Goal: Task Accomplishment & Management: Manage account settings

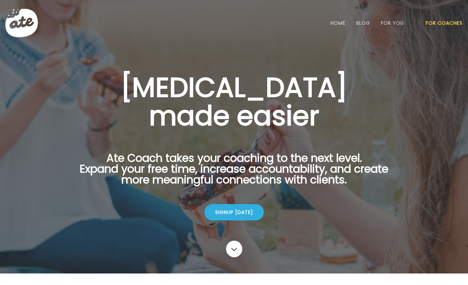
click at [433, 22] on link "For Coaches" at bounding box center [444, 22] width 37 height 5
click at [441, 30] on li "Login" at bounding box center [444, 23] width 36 height 30
click at [441, 22] on link "Login" at bounding box center [444, 23] width 31 height 14
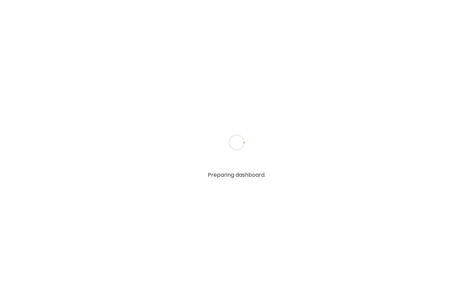
type input "**********"
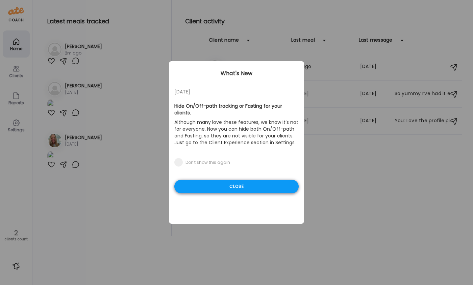
click at [266, 182] on div "Close" at bounding box center [236, 186] width 124 height 14
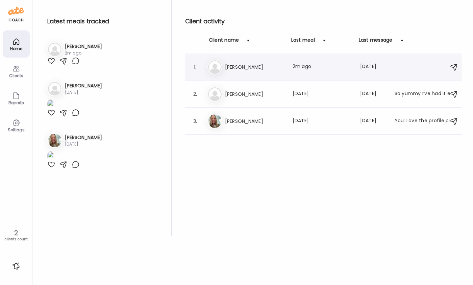
click at [254, 71] on h3 "[PERSON_NAME]" at bounding box center [254, 67] width 59 height 8
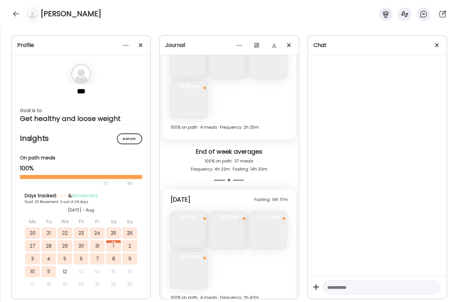
scroll to position [5316, 0]
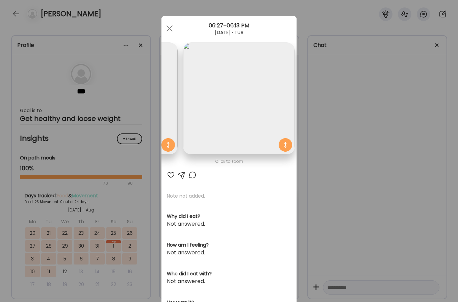
scroll to position [0, 110]
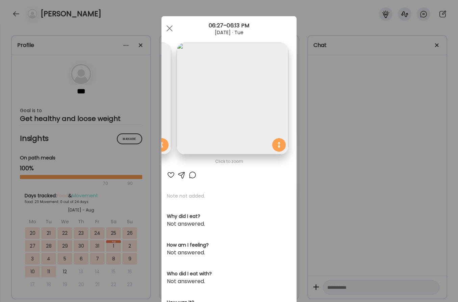
click at [360, 131] on div "Ate Coach Dashboard Wahoo! It’s official Take a moment to set up your Coach Pro…" at bounding box center [229, 151] width 458 height 302
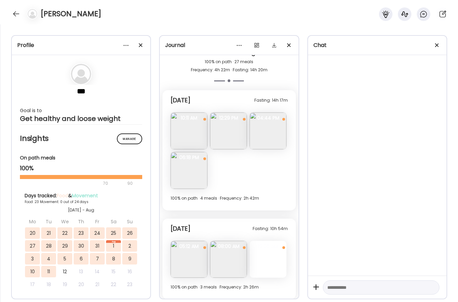
scroll to position [5418, 0]
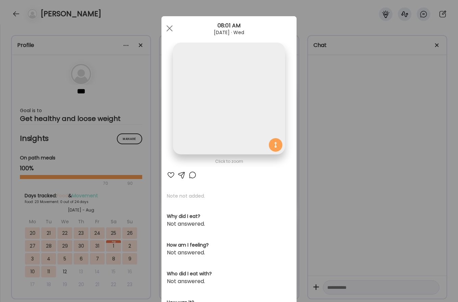
scroll to position [0, 0]
drag, startPoint x: 372, startPoint y: 130, endPoint x: 287, endPoint y: 127, distance: 85.2
click at [372, 130] on div "Ate Coach Dashboard Wahoo! It’s official Take a moment to set up your Coach Pro…" at bounding box center [229, 151] width 458 height 302
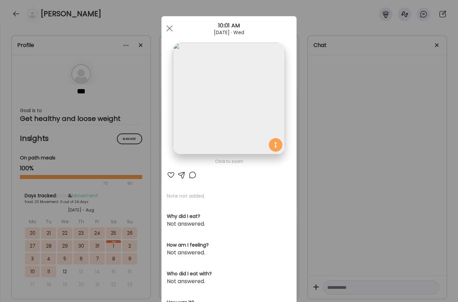
click at [235, 120] on img at bounding box center [229, 99] width 112 height 112
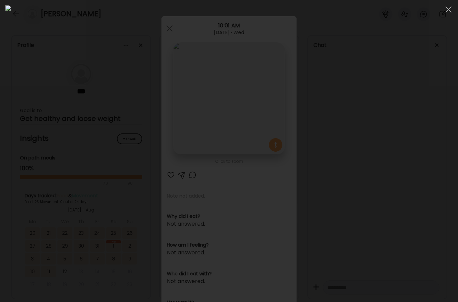
click at [383, 125] on div at bounding box center [228, 150] width 447 height 291
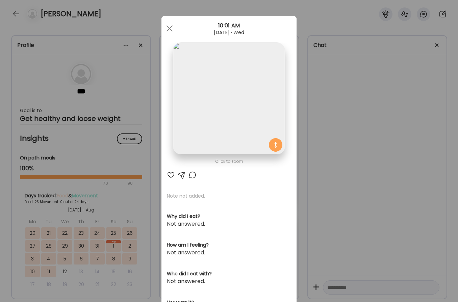
drag, startPoint x: 355, startPoint y: 133, endPoint x: 272, endPoint y: 137, distance: 82.9
click at [355, 133] on div "Ate Coach Dashboard Wahoo! It’s official Take a moment to set up your Coach Pro…" at bounding box center [229, 151] width 458 height 302
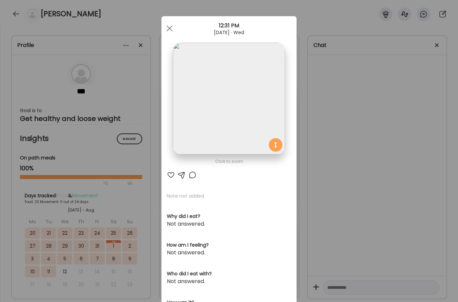
click at [298, 153] on div "Ate Coach Dashboard Wahoo! It’s official Take a moment to set up your Coach Pro…" at bounding box center [229, 151] width 458 height 302
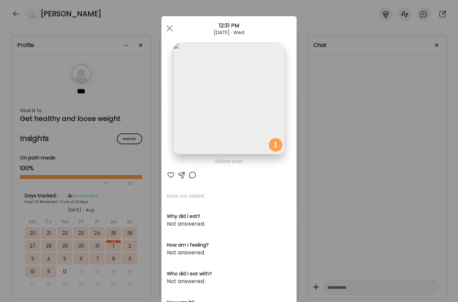
click at [305, 127] on div "Ate Coach Dashboard Wahoo! It’s official Take a moment to set up your Coach Pro…" at bounding box center [229, 151] width 458 height 302
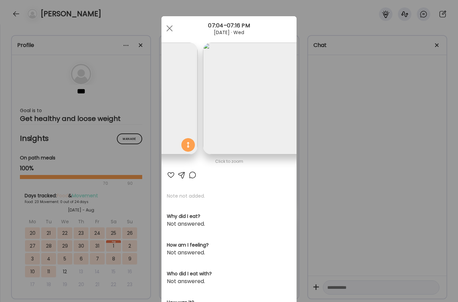
scroll to position [0, 227]
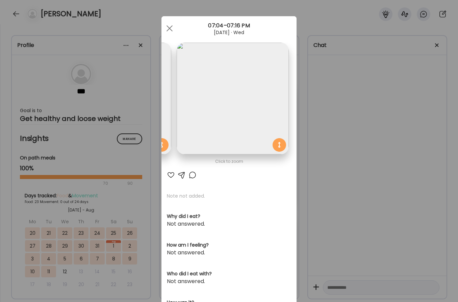
click at [326, 117] on div "Ate Coach Dashboard Wahoo! It’s official Take a moment to set up your Coach Pro…" at bounding box center [229, 151] width 458 height 302
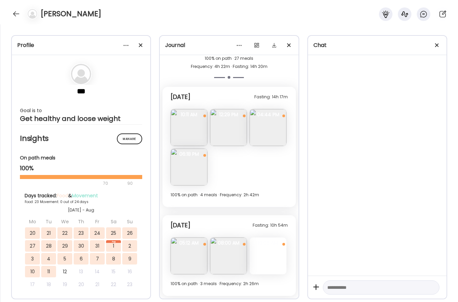
scroll to position [5578, 0]
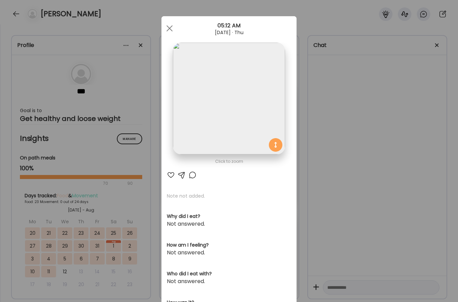
click at [335, 102] on div "Ate Coach Dashboard Wahoo! It’s official Take a moment to set up your Coach Pro…" at bounding box center [229, 151] width 458 height 302
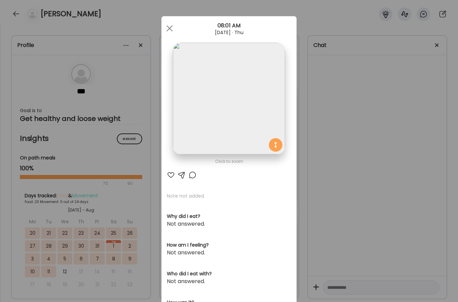
click at [359, 120] on div "Ate Coach Dashboard Wahoo! It’s official Take a moment to set up your Coach Pro…" at bounding box center [229, 151] width 458 height 302
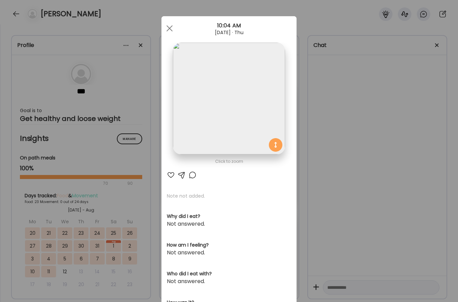
click at [191, 123] on img at bounding box center [229, 99] width 112 height 112
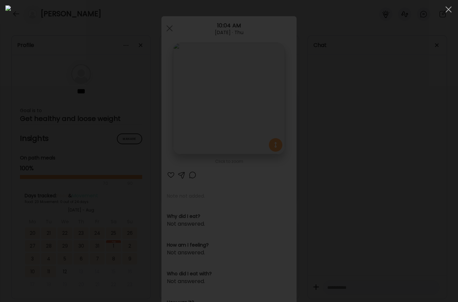
drag, startPoint x: 403, startPoint y: 168, endPoint x: 373, endPoint y: 163, distance: 30.9
click at [403, 168] on div at bounding box center [228, 150] width 447 height 291
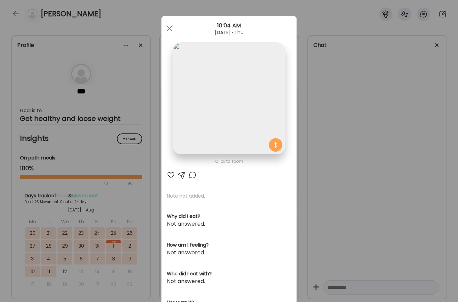
click at [348, 137] on div "Ate Coach Dashboard Wahoo! It’s official Take a moment to set up your Coach Pro…" at bounding box center [229, 151] width 458 height 302
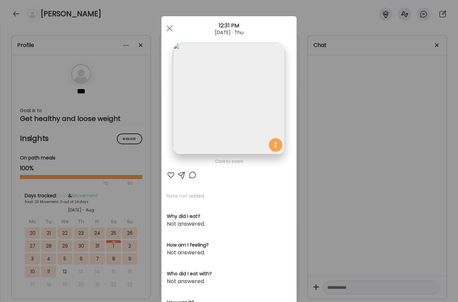
click at [325, 130] on div "Ate Coach Dashboard Wahoo! It’s official Take a moment to set up your Coach Pro…" at bounding box center [229, 151] width 458 height 302
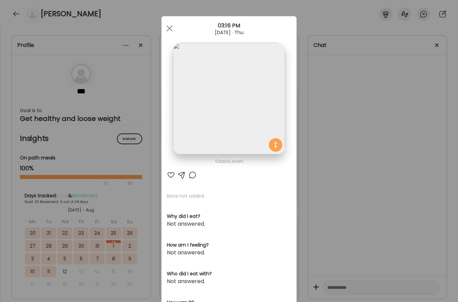
click at [217, 128] on img at bounding box center [229, 99] width 112 height 112
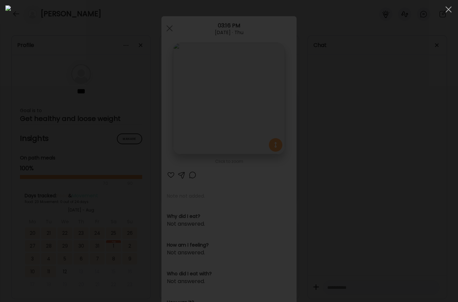
click at [397, 115] on div at bounding box center [228, 150] width 447 height 291
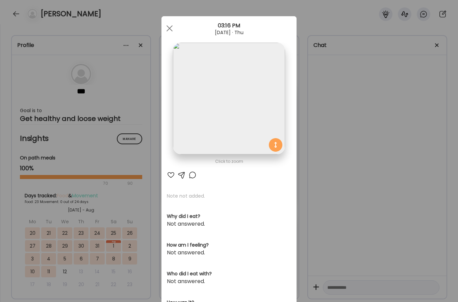
click at [388, 119] on div "Ate Coach Dashboard Wahoo! It’s official Take a moment to set up your Coach Pro…" at bounding box center [229, 151] width 458 height 302
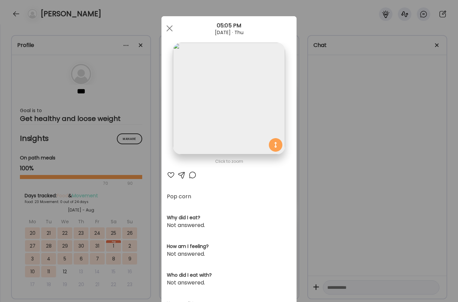
click at [365, 152] on div "Ate Coach Dashboard Wahoo! It’s official Take a moment to set up your Coach Pro…" at bounding box center [229, 151] width 458 height 302
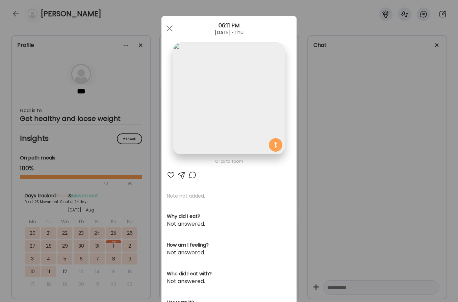
click at [234, 109] on img at bounding box center [229, 99] width 112 height 112
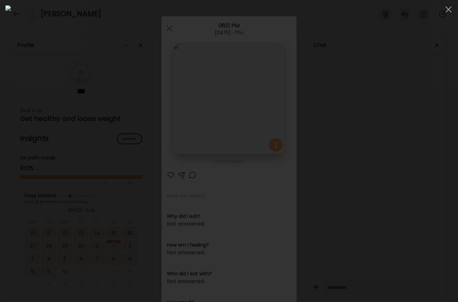
click at [401, 120] on div at bounding box center [228, 150] width 447 height 291
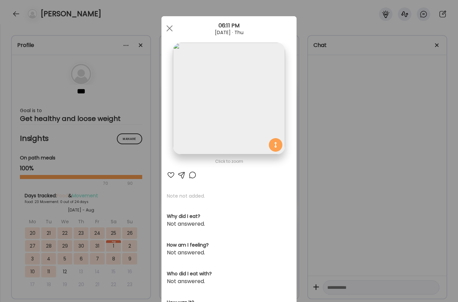
click at [344, 183] on div "Ate Coach Dashboard Wahoo! It’s official Take a moment to set up your Coach Pro…" at bounding box center [229, 151] width 458 height 302
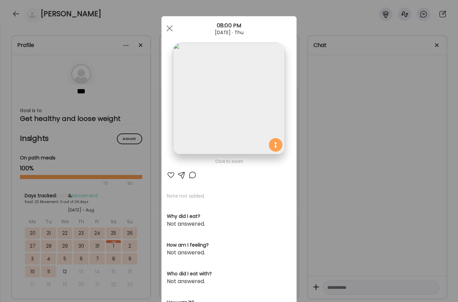
click at [353, 158] on div "Ate Coach Dashboard Wahoo! It’s official Take a moment to set up your Coach Pro…" at bounding box center [229, 151] width 458 height 302
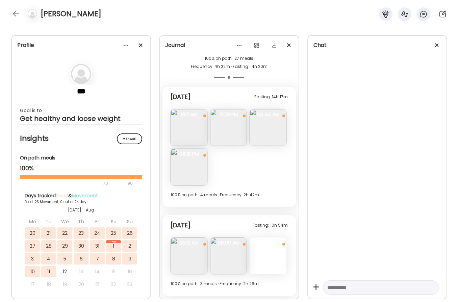
scroll to position [5766, 0]
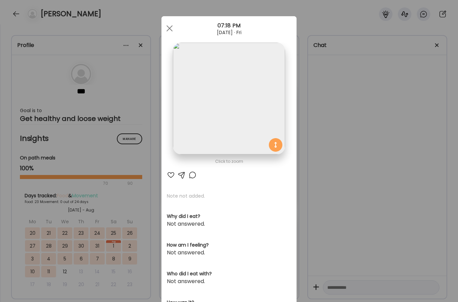
drag, startPoint x: 343, startPoint y: 102, endPoint x: 310, endPoint y: 105, distance: 33.9
click at [343, 102] on div "Ate Coach Dashboard Wahoo! It’s official Take a moment to set up your Coach Pro…" at bounding box center [229, 151] width 458 height 302
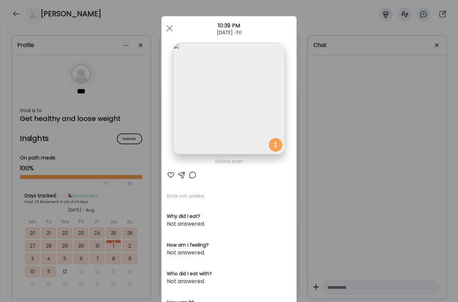
click at [322, 137] on div "Ate Coach Dashboard Wahoo! It’s official Take a moment to set up your Coach Pro…" at bounding box center [229, 151] width 458 height 302
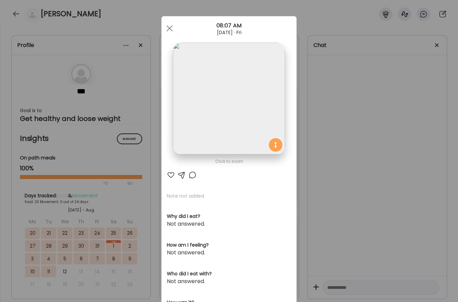
drag, startPoint x: 307, startPoint y: 108, endPoint x: 268, endPoint y: 107, distance: 38.9
click at [307, 108] on div "Ate Coach Dashboard Wahoo! It’s official Take a moment to set up your Coach Pro…" at bounding box center [229, 151] width 458 height 302
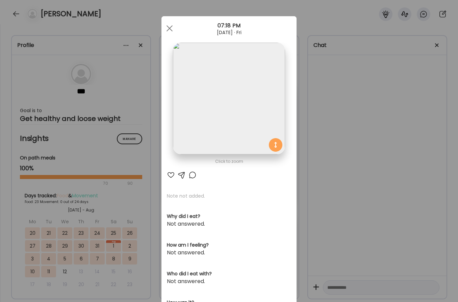
click at [337, 110] on div "Ate Coach Dashboard Wahoo! It’s official Take a moment to set up your Coach Pro…" at bounding box center [229, 151] width 458 height 302
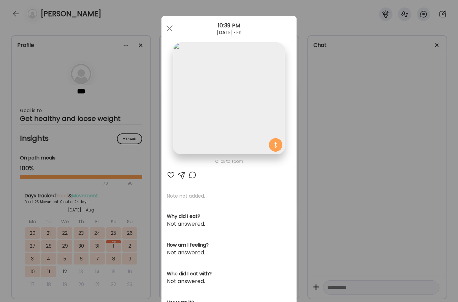
click at [334, 118] on div "Ate Coach Dashboard Wahoo! It’s official Take a moment to set up your Coach Pro…" at bounding box center [229, 151] width 458 height 302
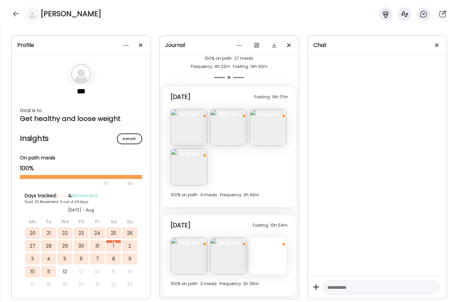
scroll to position [5891, 0]
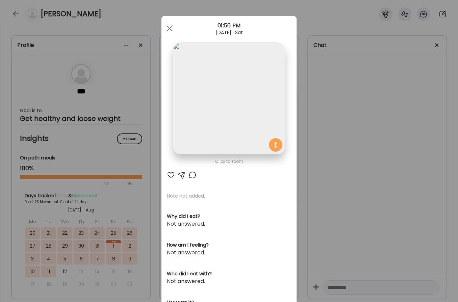
click at [230, 108] on img at bounding box center [229, 99] width 112 height 112
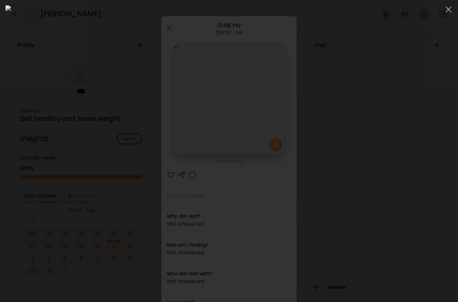
drag, startPoint x: 386, startPoint y: 95, endPoint x: 381, endPoint y: 62, distance: 33.6
click at [386, 95] on div at bounding box center [228, 150] width 447 height 291
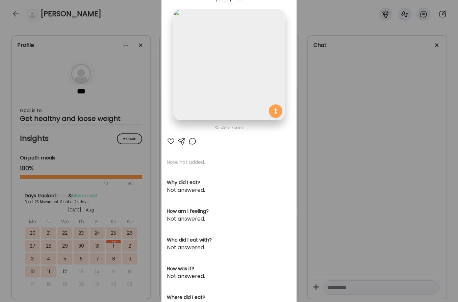
scroll to position [41, 0]
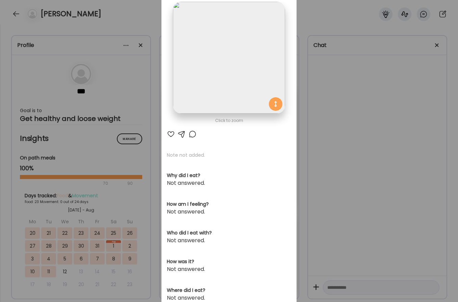
click at [326, 137] on div "Ate Coach Dashboard Wahoo! It’s official Take a moment to set up your Coach Pro…" at bounding box center [229, 151] width 458 height 302
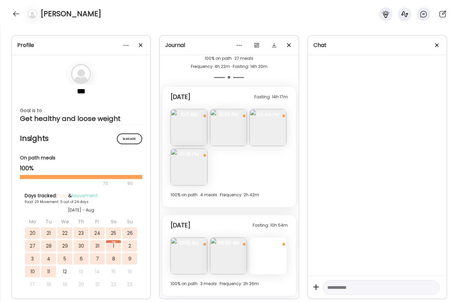
scroll to position [5941, 0]
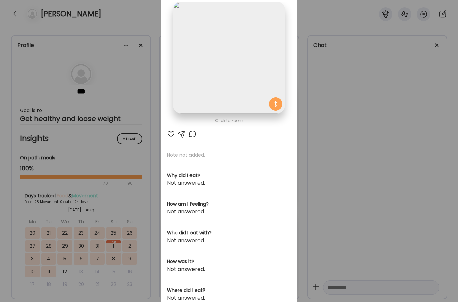
click at [327, 149] on div "Ate Coach Dashboard Wahoo! It’s official Take a moment to set up your Coach Pro…" at bounding box center [229, 151] width 458 height 302
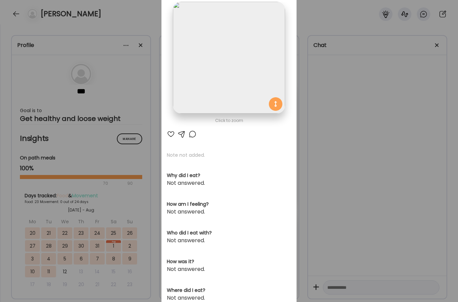
click at [306, 149] on div "Ate Coach Dashboard Wahoo! It’s official Take a moment to set up your Coach Pro…" at bounding box center [229, 151] width 458 height 302
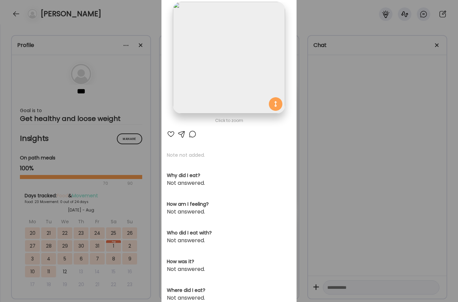
drag, startPoint x: 316, startPoint y: 171, endPoint x: 286, endPoint y: 183, distance: 32.2
click at [315, 171] on div "Ate Coach Dashboard Wahoo! It’s official Take a moment to set up your Coach Pro…" at bounding box center [229, 151] width 458 height 302
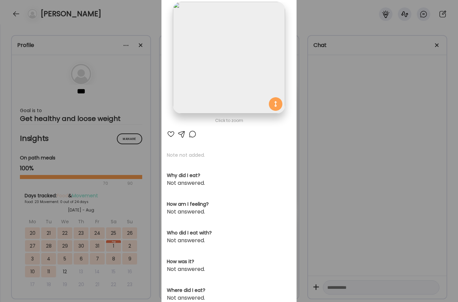
click at [318, 151] on div "Ate Coach Dashboard Wahoo! It’s official Take a moment to set up your Coach Pro…" at bounding box center [229, 151] width 458 height 302
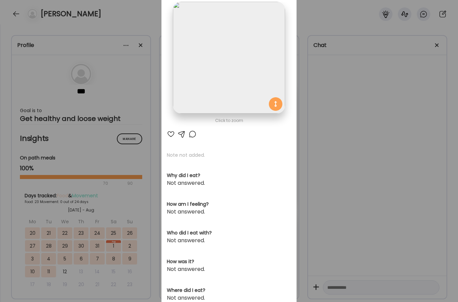
click at [367, 138] on div "Ate Coach Dashboard Wahoo! It’s official Take a moment to set up your Coach Pro…" at bounding box center [229, 151] width 458 height 302
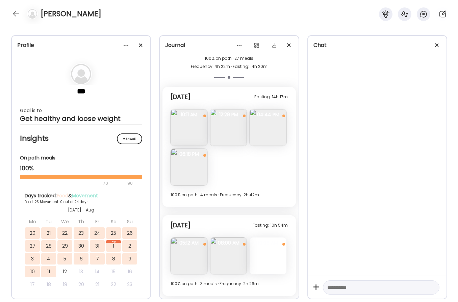
scroll to position [6131, 0]
click at [202, 137] on img at bounding box center [189, 127] width 37 height 37
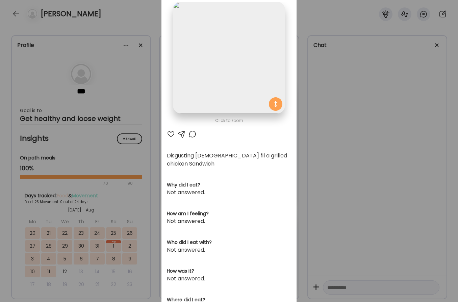
scroll to position [0, 0]
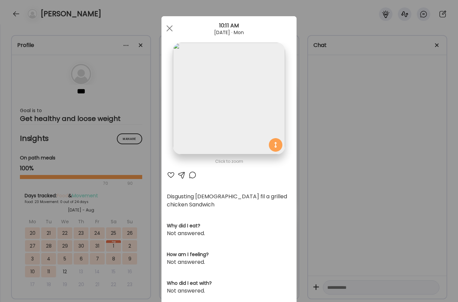
click at [350, 137] on div "Ate Coach Dashboard Wahoo! It’s official Take a moment to set up your Coach Pro…" at bounding box center [229, 151] width 458 height 302
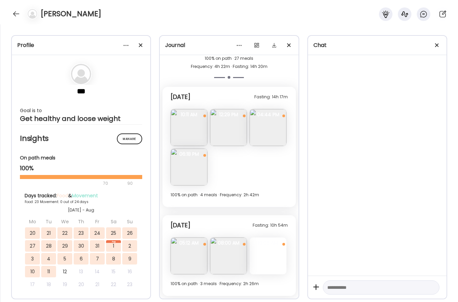
click at [192, 134] on img at bounding box center [189, 127] width 37 height 37
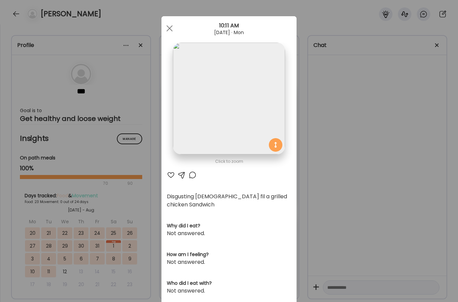
click at [324, 137] on div "Ate Coach Dashboard Wahoo! It’s official Take a moment to set up your Coach Pro…" at bounding box center [229, 151] width 458 height 302
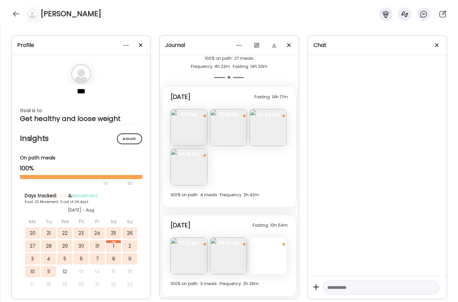
click at [226, 129] on img at bounding box center [228, 127] width 37 height 37
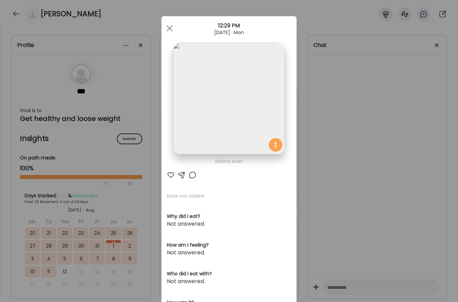
click at [312, 131] on div "Ate Coach Dashboard Wahoo! It’s official Take a moment to set up your Coach Pro…" at bounding box center [229, 151] width 458 height 302
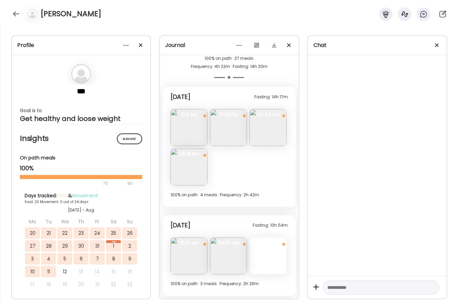
click at [250, 146] on img at bounding box center [268, 127] width 37 height 37
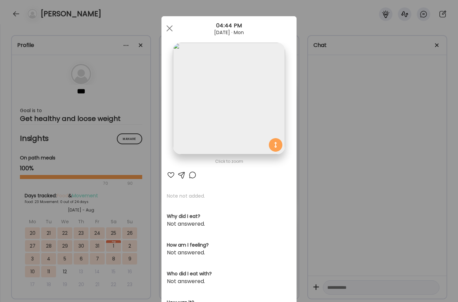
click at [223, 121] on img at bounding box center [229, 99] width 112 height 112
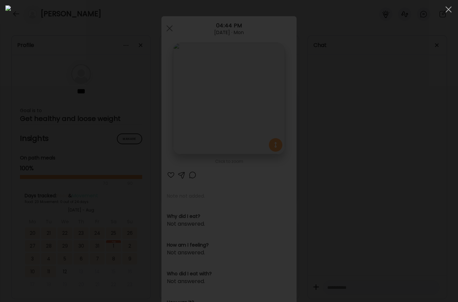
click at [400, 131] on div at bounding box center [228, 150] width 447 height 291
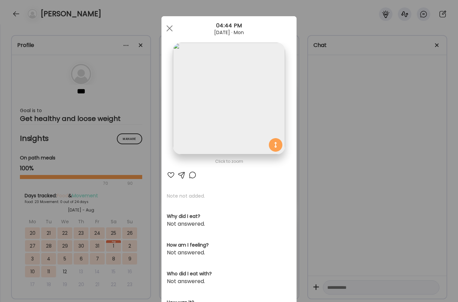
click at [397, 132] on div "Ate Coach Dashboard Wahoo! It’s official Take a moment to set up your Coach Pro…" at bounding box center [229, 151] width 458 height 302
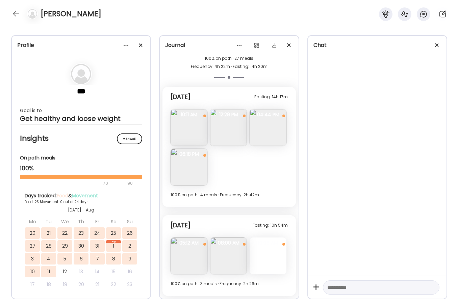
click at [207, 170] on img at bounding box center [189, 167] width 37 height 37
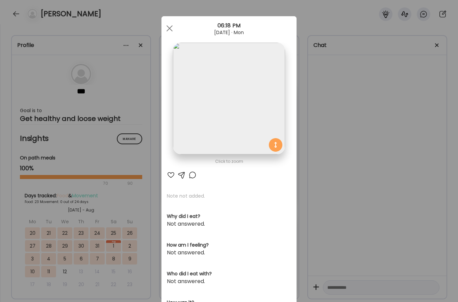
click at [231, 119] on img at bounding box center [229, 99] width 112 height 112
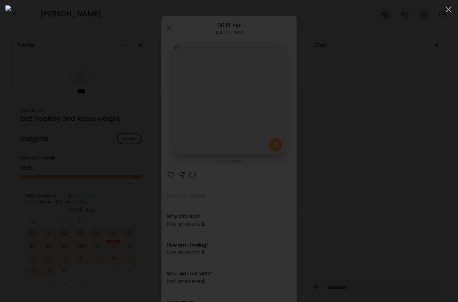
click at [404, 125] on div at bounding box center [228, 150] width 447 height 291
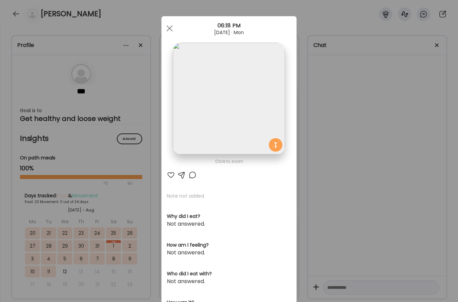
drag, startPoint x: 374, startPoint y: 143, endPoint x: 359, endPoint y: 141, distance: 14.7
click at [374, 143] on div "Ate Coach Dashboard Wahoo! It’s official Take a moment to set up your Coach Pro…" at bounding box center [229, 151] width 458 height 302
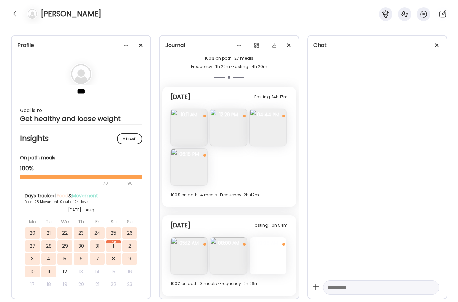
scroll to position [6171, 0]
click at [193, 240] on span "05:12 AM" at bounding box center [189, 243] width 37 height 6
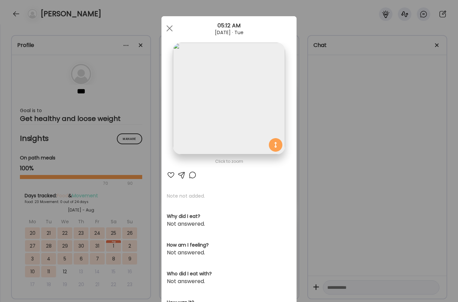
click at [305, 188] on div "Ate Coach Dashboard Wahoo! It’s official Take a moment to set up your Coach Pro…" at bounding box center [229, 151] width 458 height 302
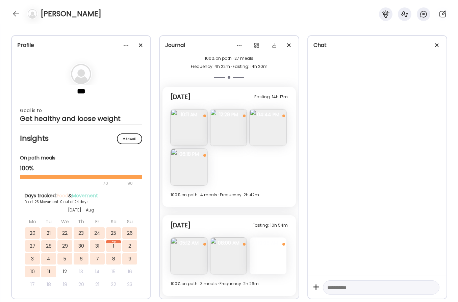
click at [237, 240] on span "08:00 AM" at bounding box center [228, 243] width 37 height 6
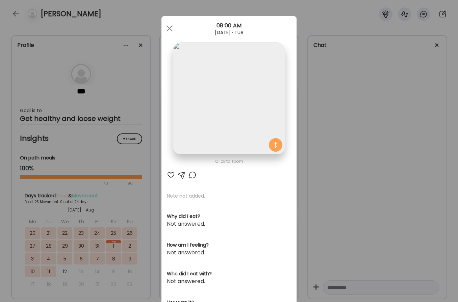
drag, startPoint x: 328, startPoint y: 179, endPoint x: 281, endPoint y: 192, distance: 48.7
click at [327, 179] on div "Ate Coach Dashboard Wahoo! It’s official Take a moment to set up your Coach Pro…" at bounding box center [229, 151] width 458 height 302
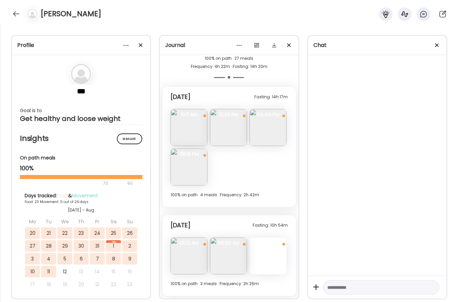
click at [250, 254] on div at bounding box center [268, 256] width 37 height 37
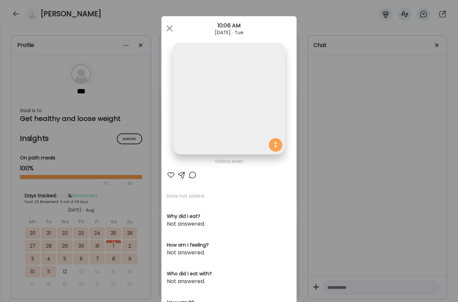
drag, startPoint x: 371, startPoint y: 194, endPoint x: 297, endPoint y: 182, distance: 75.7
click at [371, 194] on div "Ate Coach Dashboard Wahoo! It’s official Take a moment to set up your Coach Pro…" at bounding box center [229, 151] width 458 height 302
